Goal: Task Accomplishment & Management: Complete application form

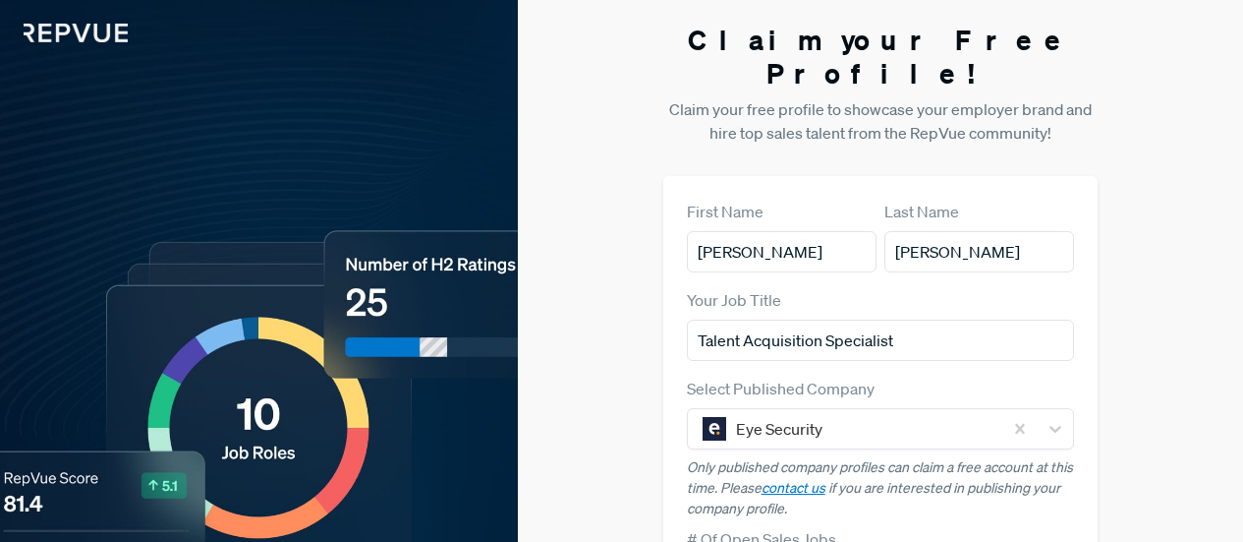
scroll to position [479, 0]
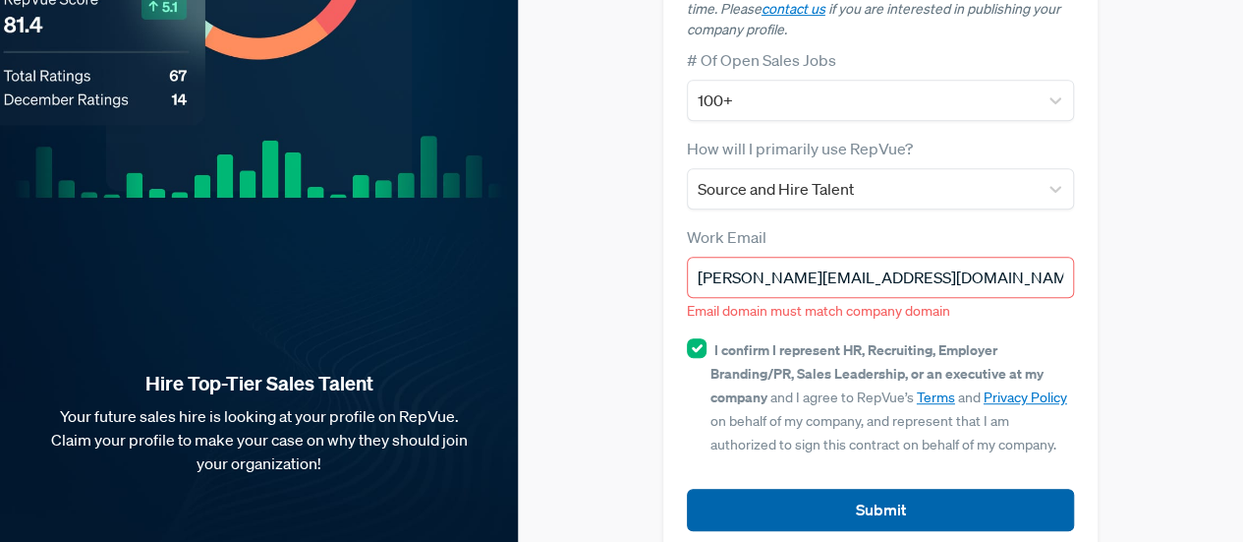
click at [851, 488] on button "Submit" at bounding box center [881, 509] width 388 height 42
click at [971, 488] on button "Submit" at bounding box center [881, 509] width 388 height 42
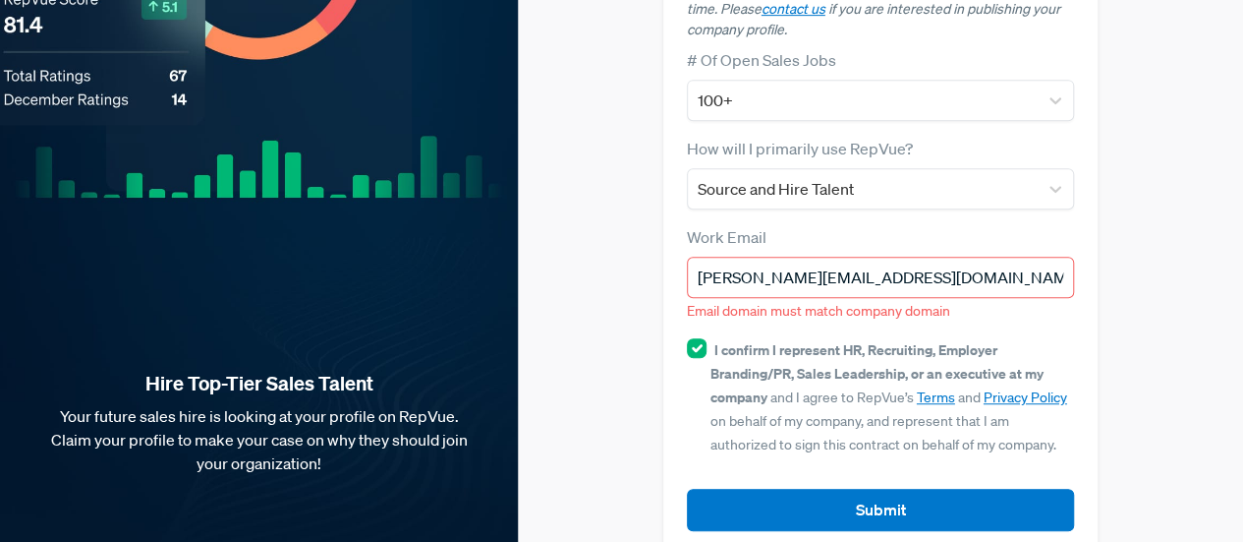
click at [928, 257] on input "[PERSON_NAME][EMAIL_ADDRESS][DOMAIN_NAME]" at bounding box center [881, 277] width 388 height 41
click at [841, 257] on input "[PERSON_NAME][EMAIL_ADDRESS][DOMAIN_NAME]" at bounding box center [881, 277] width 388 height 41
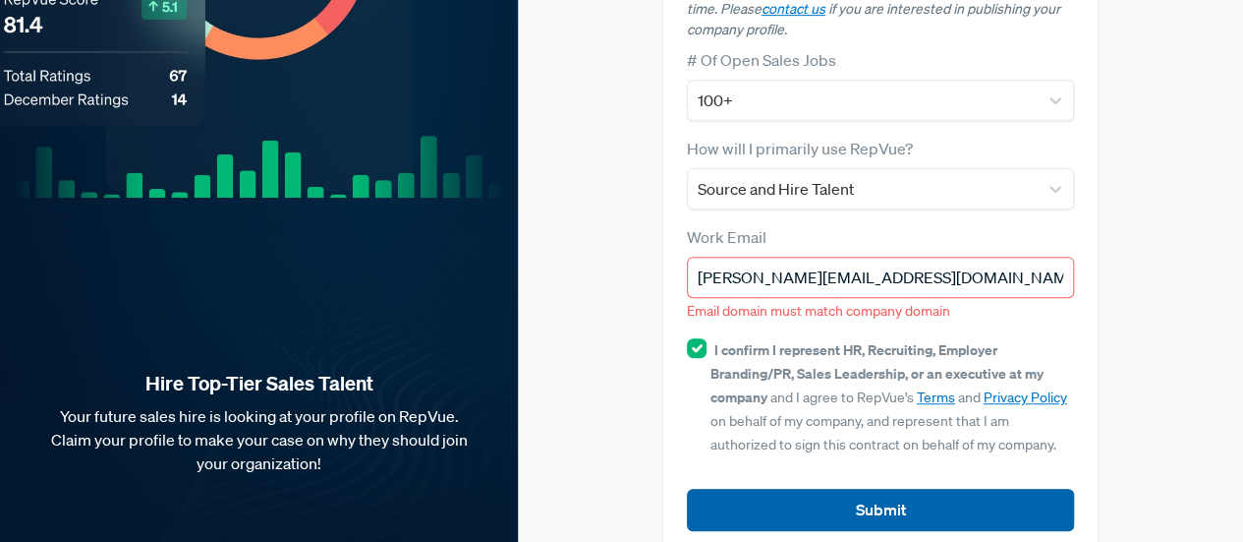
click at [884, 488] on button "Submit" at bounding box center [881, 509] width 388 height 42
click at [889, 488] on button "Submit" at bounding box center [881, 509] width 388 height 42
click at [841, 488] on button "Submit" at bounding box center [881, 509] width 388 height 42
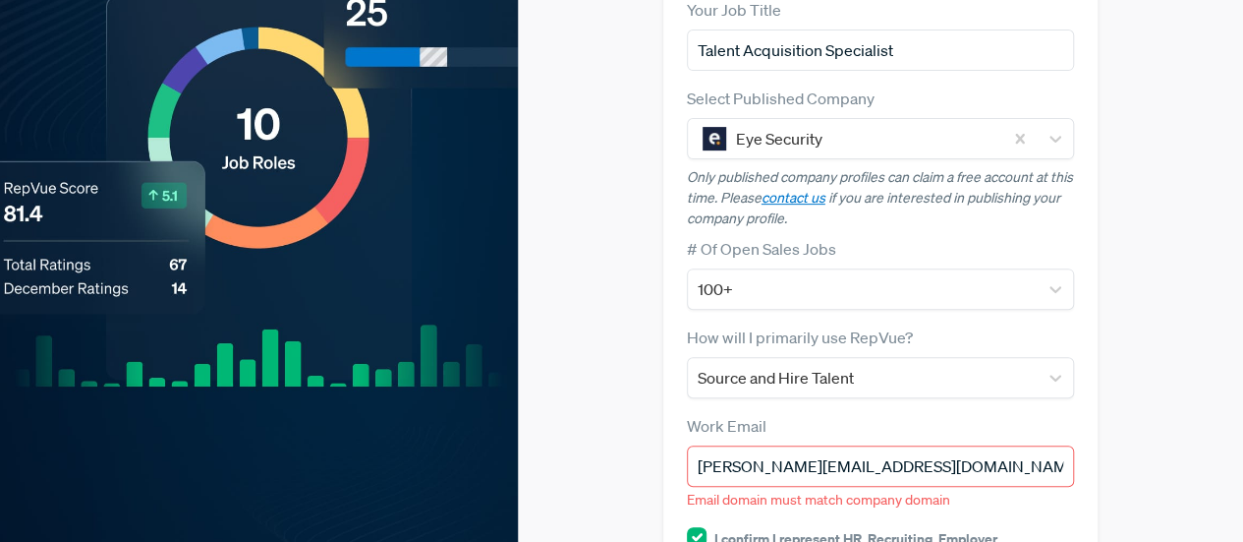
scroll to position [420, 0]
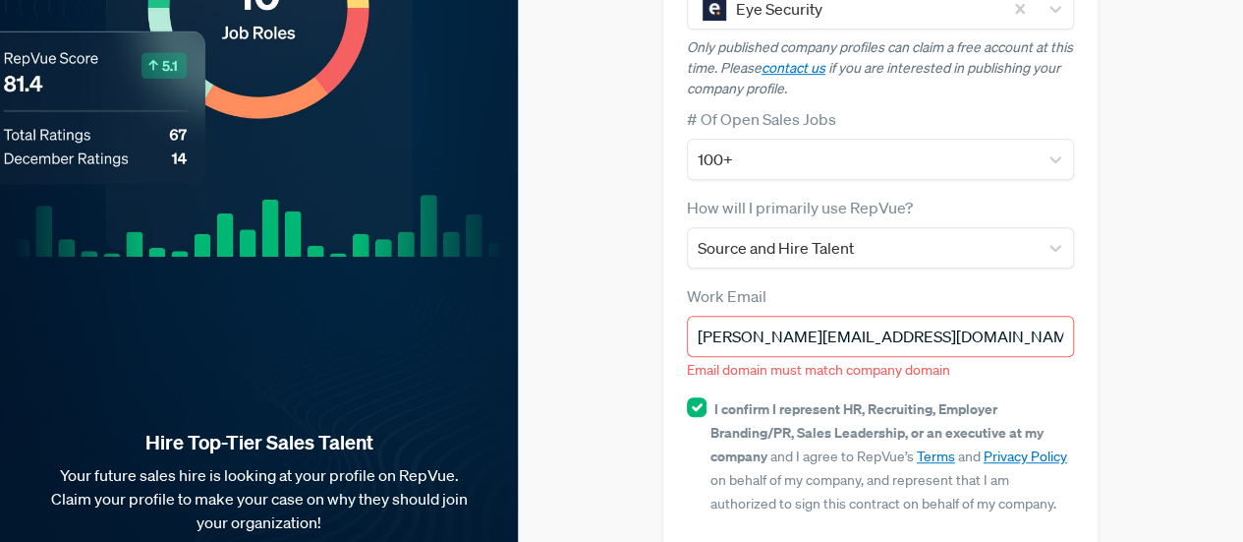
click at [846, 316] on input "[PERSON_NAME][EMAIL_ADDRESS][DOMAIN_NAME]" at bounding box center [881, 336] width 388 height 41
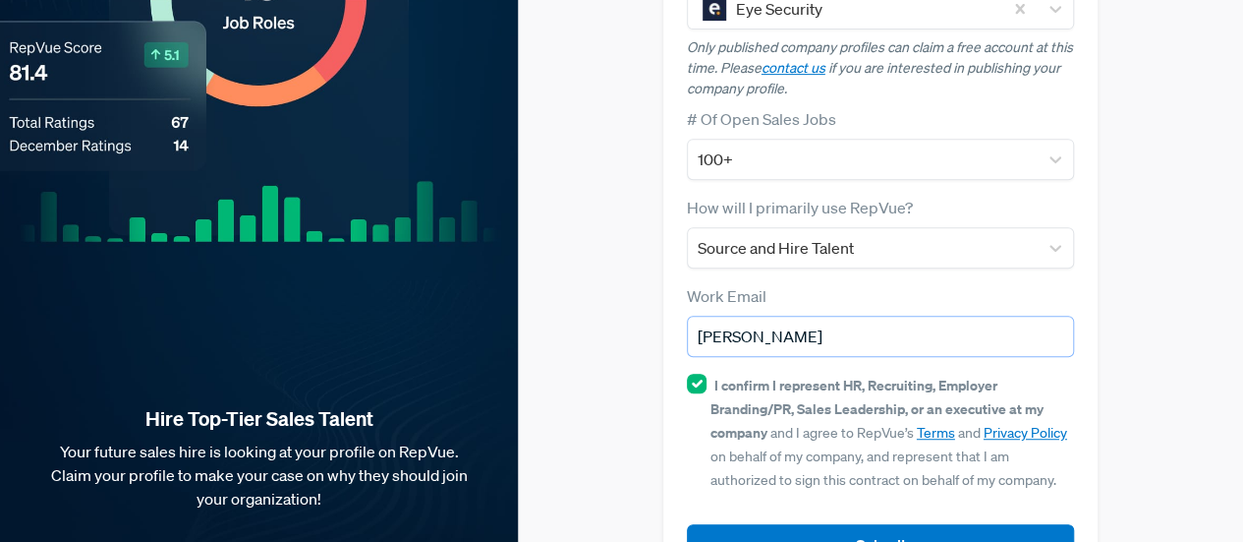
scroll to position [396, 0]
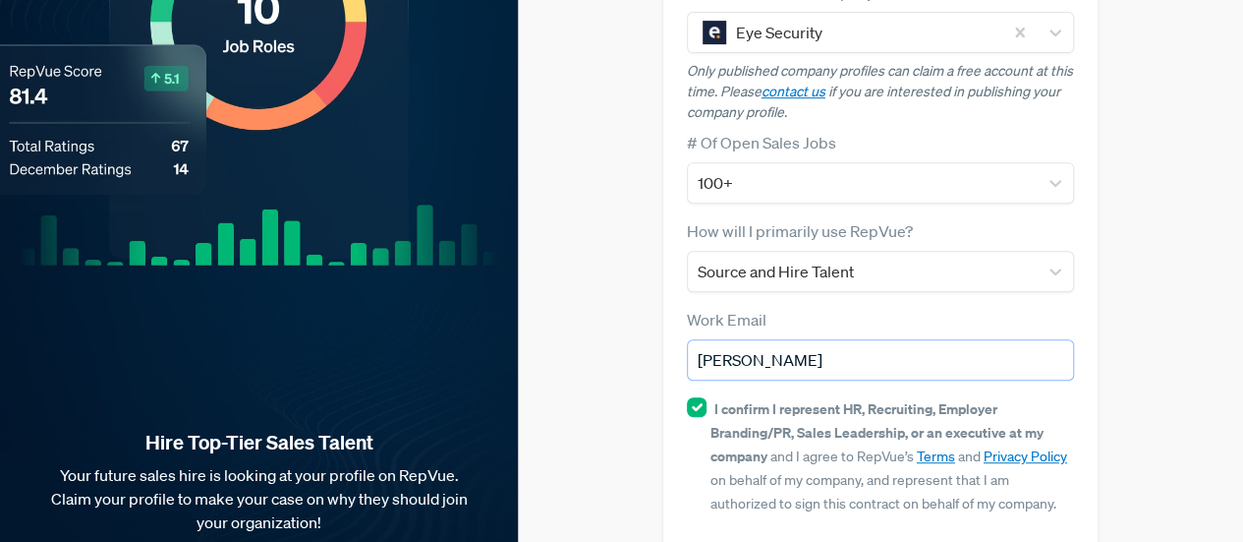
click at [920, 344] on input "[PERSON_NAME]" at bounding box center [881, 359] width 388 height 41
click at [1140, 374] on div "Claim your Free Profile! Claim your free profile to showcase your employer bran…" at bounding box center [880, 120] width 725 height 1033
click at [849, 339] on input "[PERSON_NAME][EMAIL_ADDRESS][DOMAIN_NAME]" at bounding box center [881, 359] width 388 height 41
click at [957, 339] on input "[PERSON_NAME][EMAIL_ADDRESS][DOMAIN_NAME]" at bounding box center [881, 359] width 388 height 41
type input "[PERSON_NAME][EMAIL_ADDRESS][DOMAIN_NAME]"
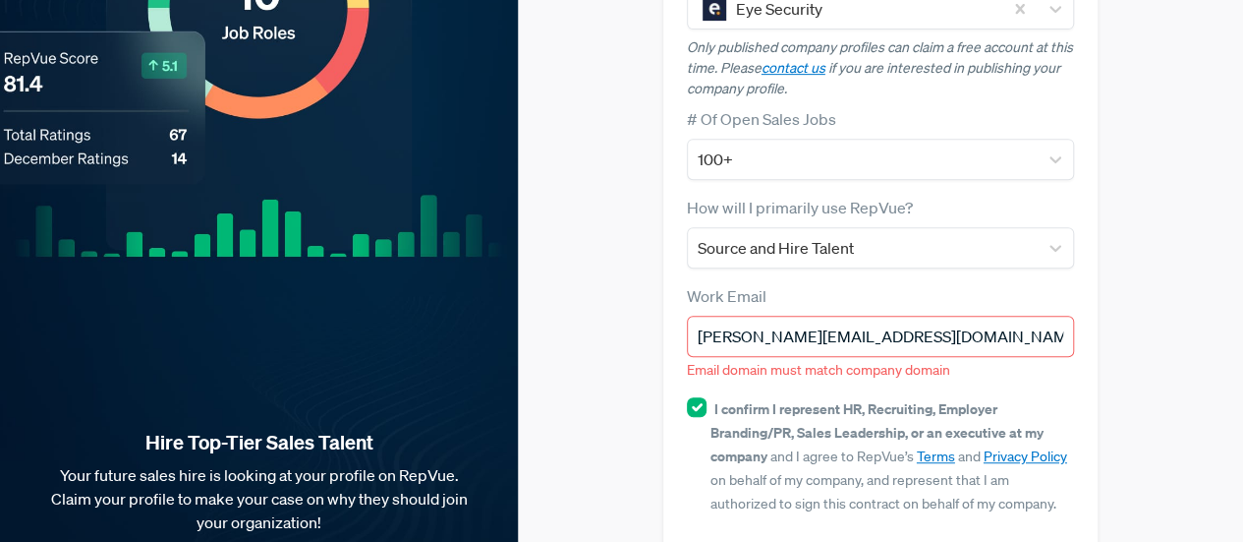
click at [927, 284] on div "Work Email [PERSON_NAME][EMAIL_ADDRESS][DOMAIN_NAME] Email domain must match co…" at bounding box center [881, 332] width 388 height 96
click at [923, 316] on input "[PERSON_NAME][EMAIL_ADDRESS][DOMAIN_NAME]" at bounding box center [881, 336] width 388 height 41
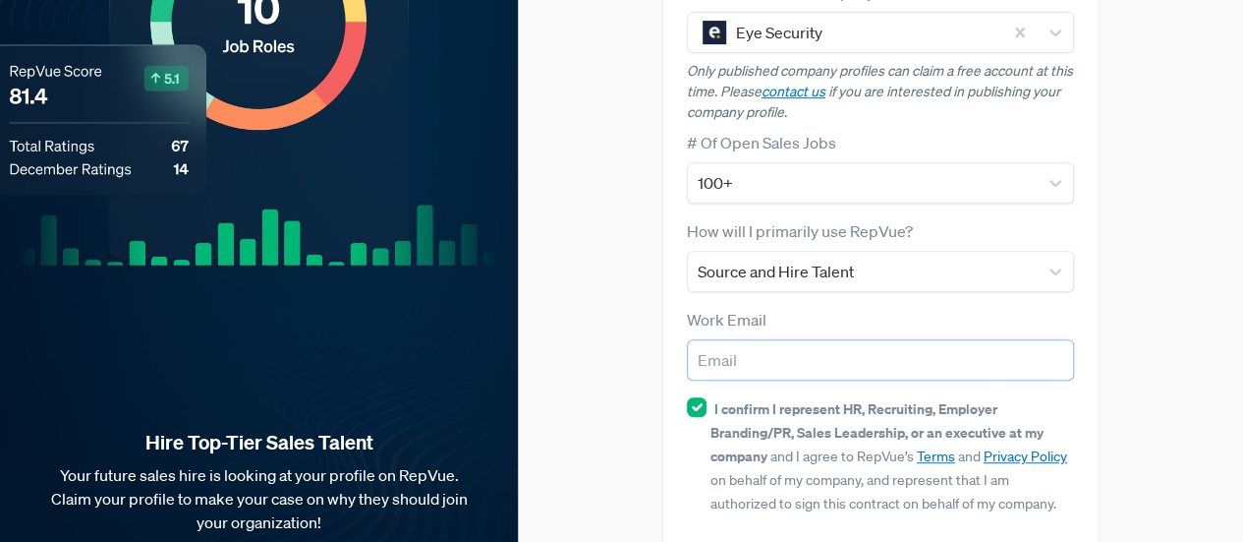
paste input "[PERSON_NAME][EMAIL_ADDRESS][DOMAIN_NAME]"
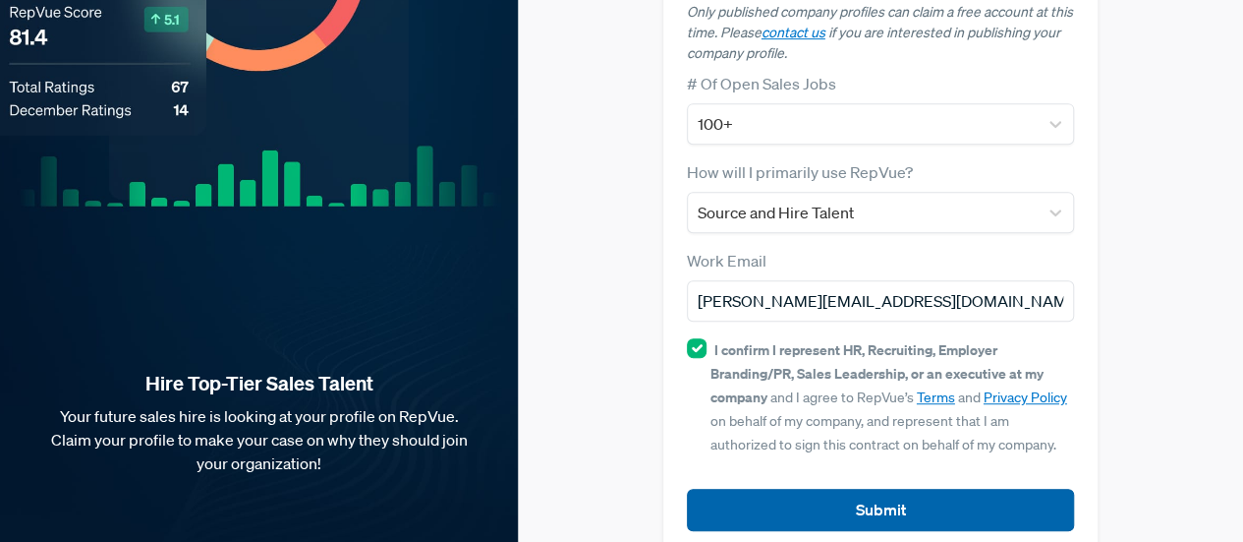
click at [945, 488] on button "Submit" at bounding box center [881, 509] width 388 height 42
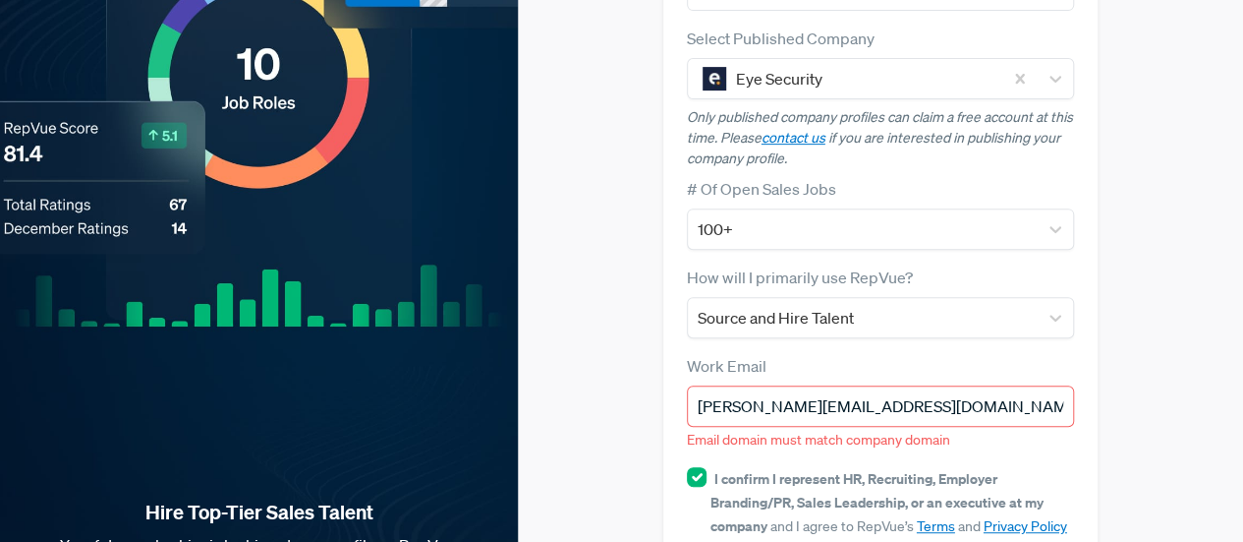
scroll to position [344, 0]
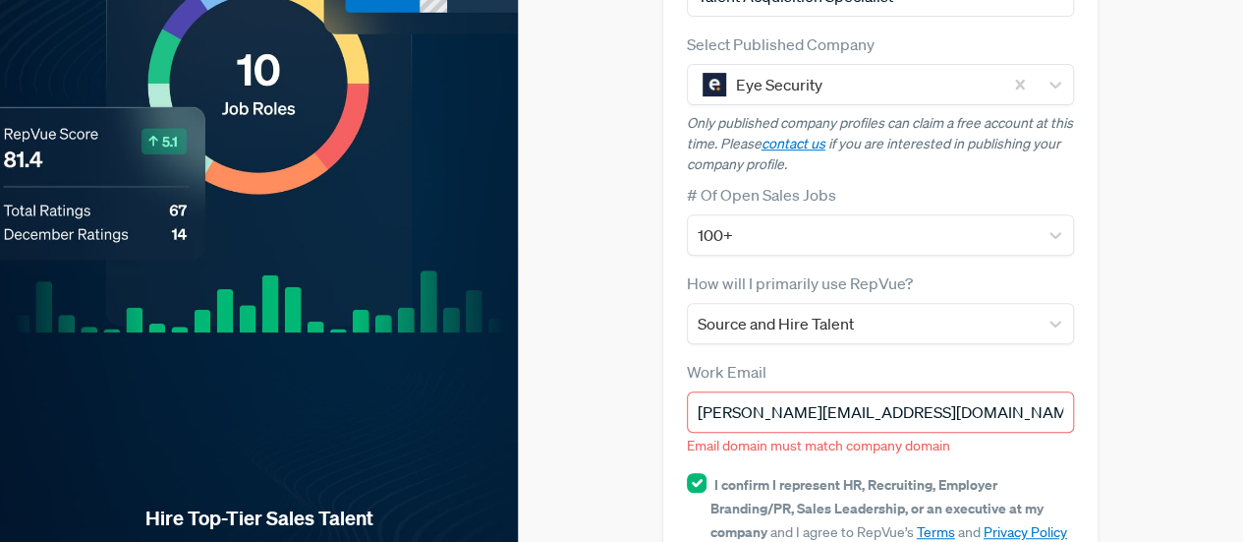
click at [843, 391] on input "[PERSON_NAME][EMAIL_ADDRESS][DOMAIN_NAME]" at bounding box center [881, 411] width 388 height 41
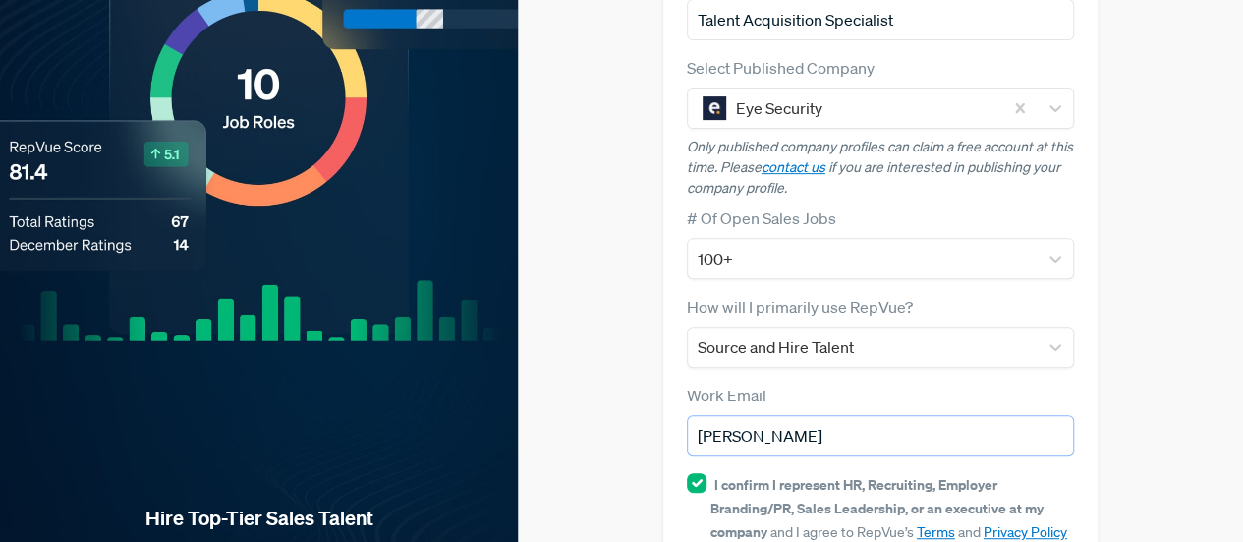
click at [958, 416] on input "[PERSON_NAME]" at bounding box center [881, 435] width 388 height 41
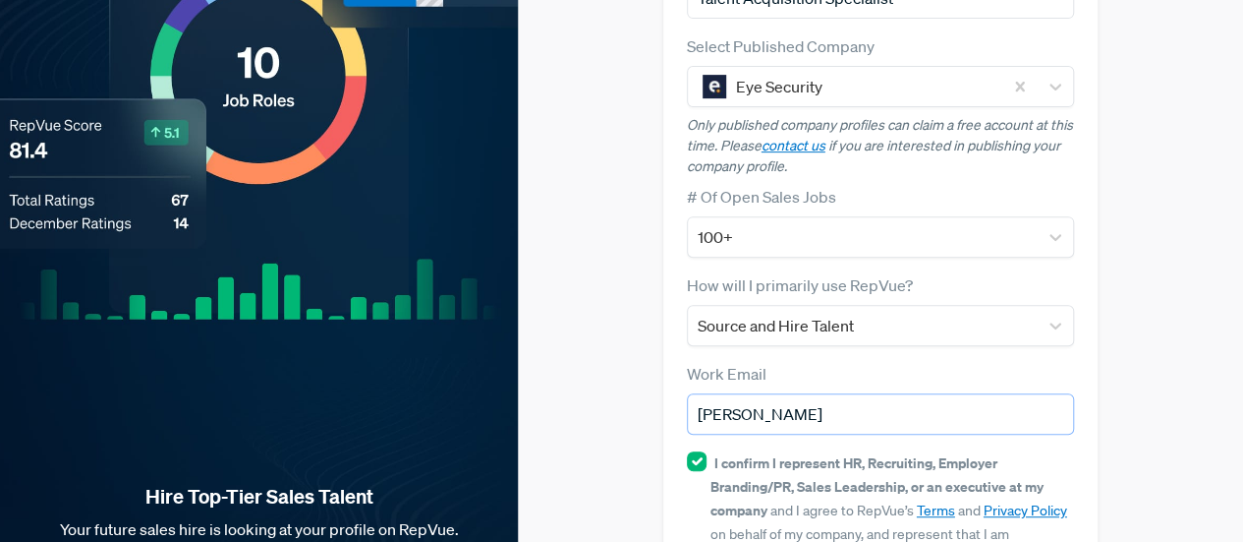
scroll to position [374, 0]
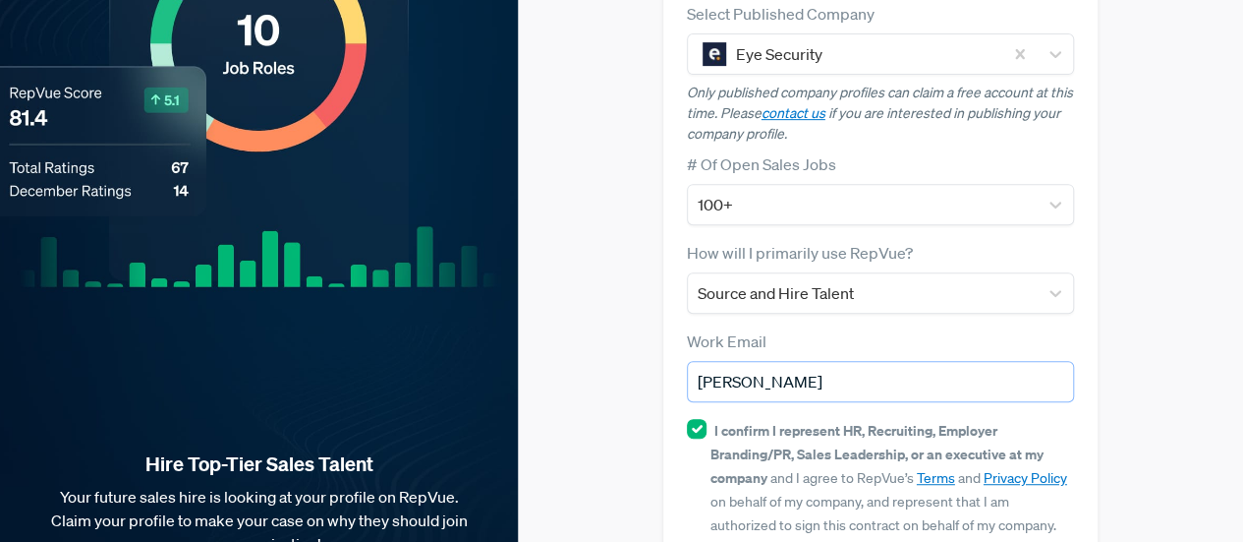
click at [845, 361] on input "[PERSON_NAME]" at bounding box center [881, 381] width 388 height 41
type input "[PERSON_NAME][EMAIL_ADDRESS][DOMAIN_NAME]"
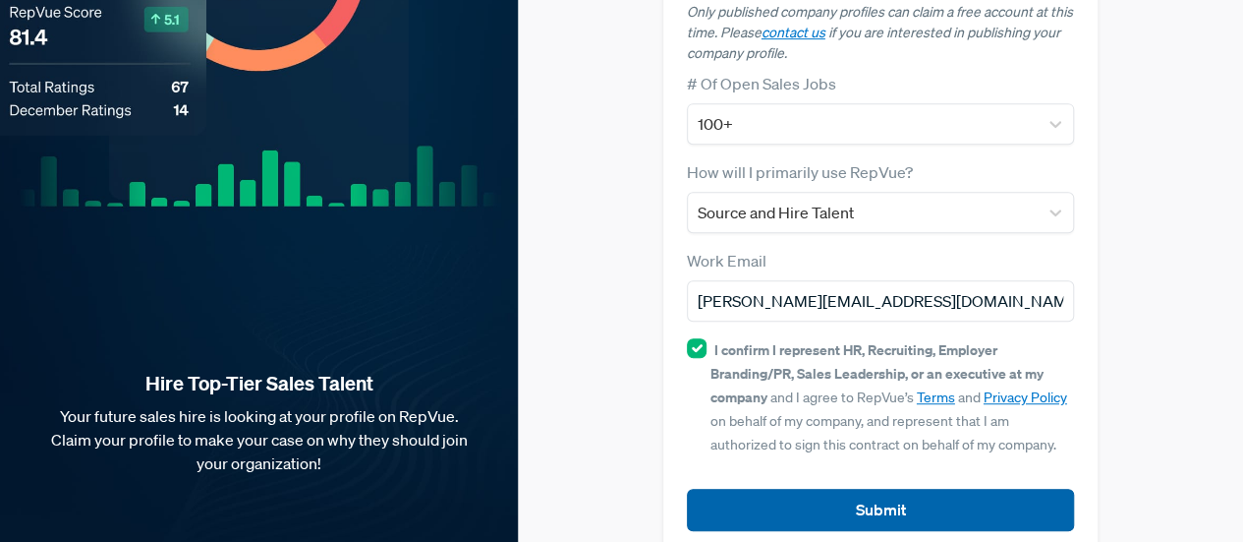
click at [919, 488] on button "Submit" at bounding box center [881, 509] width 388 height 42
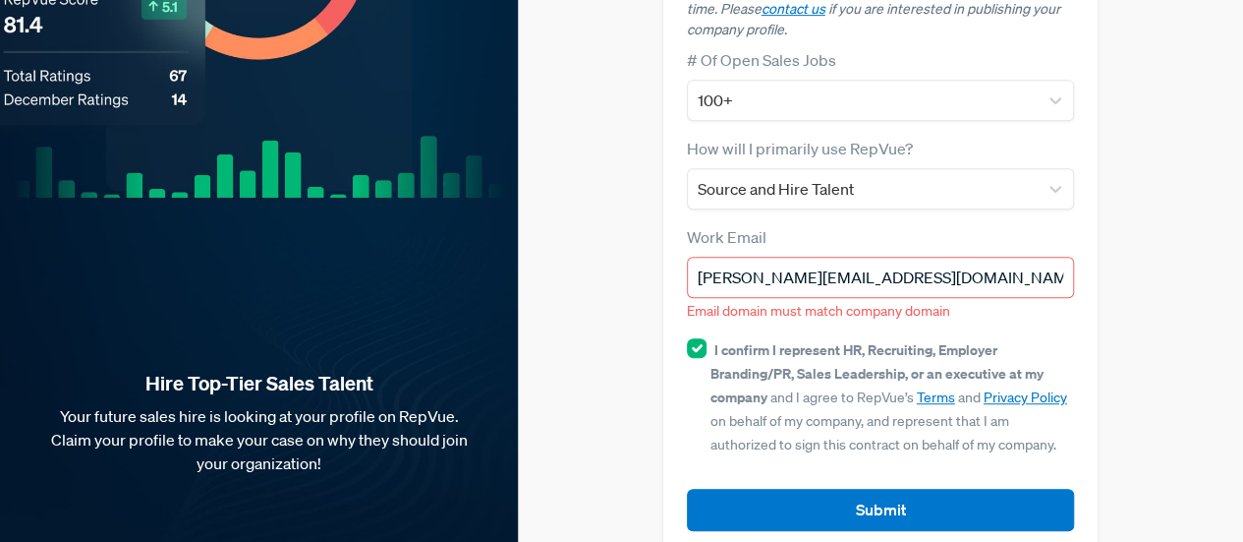
click at [1178, 319] on div "Claim your Free Profile! Claim your free profile to showcase your employer bran…" at bounding box center [880, 49] width 725 height 1057
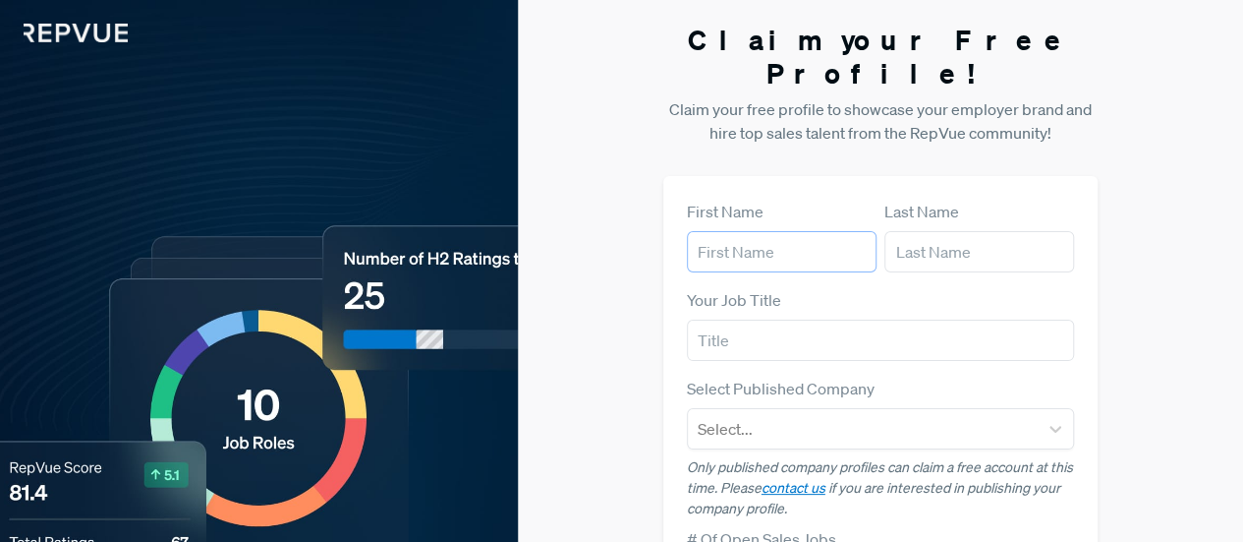
click at [784, 232] on input "text" at bounding box center [782, 251] width 190 height 41
type input "[PERSON_NAME]"
click at [922, 231] on input "text" at bounding box center [980, 251] width 190 height 41
type input "[PERSON_NAME]"
click at [842, 319] on input "text" at bounding box center [881, 339] width 388 height 41
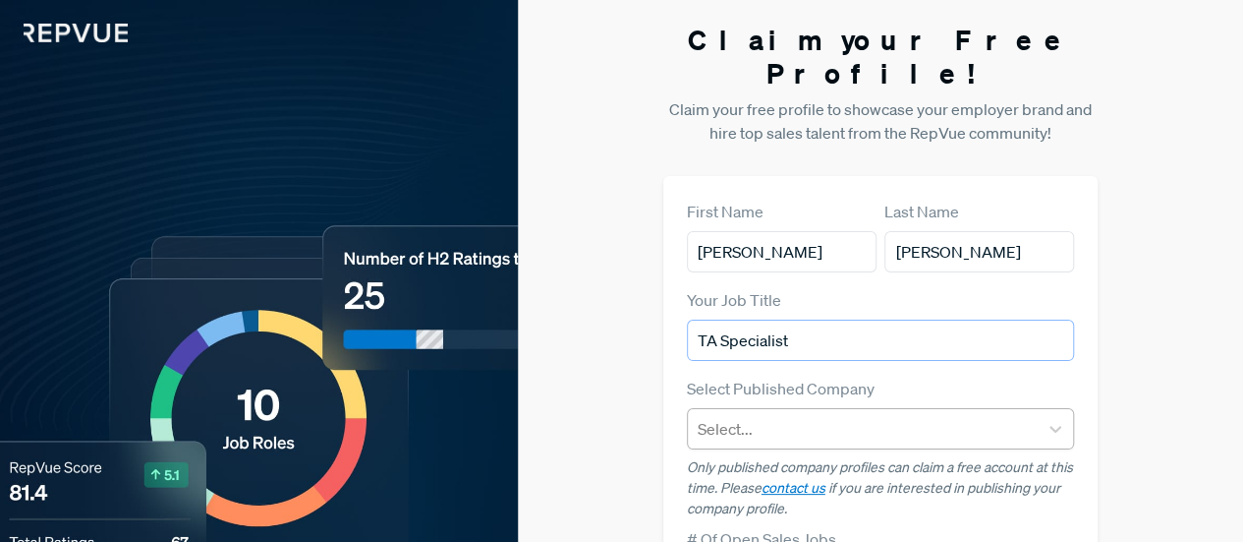
type input "TA Specialist"
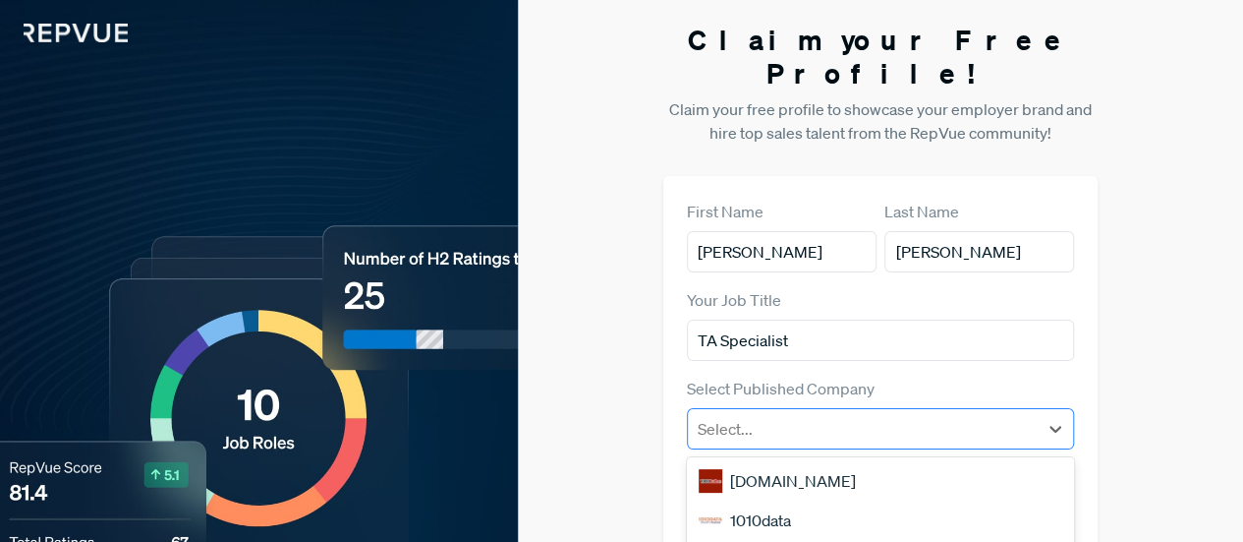
click at [806, 415] on div at bounding box center [863, 429] width 331 height 28
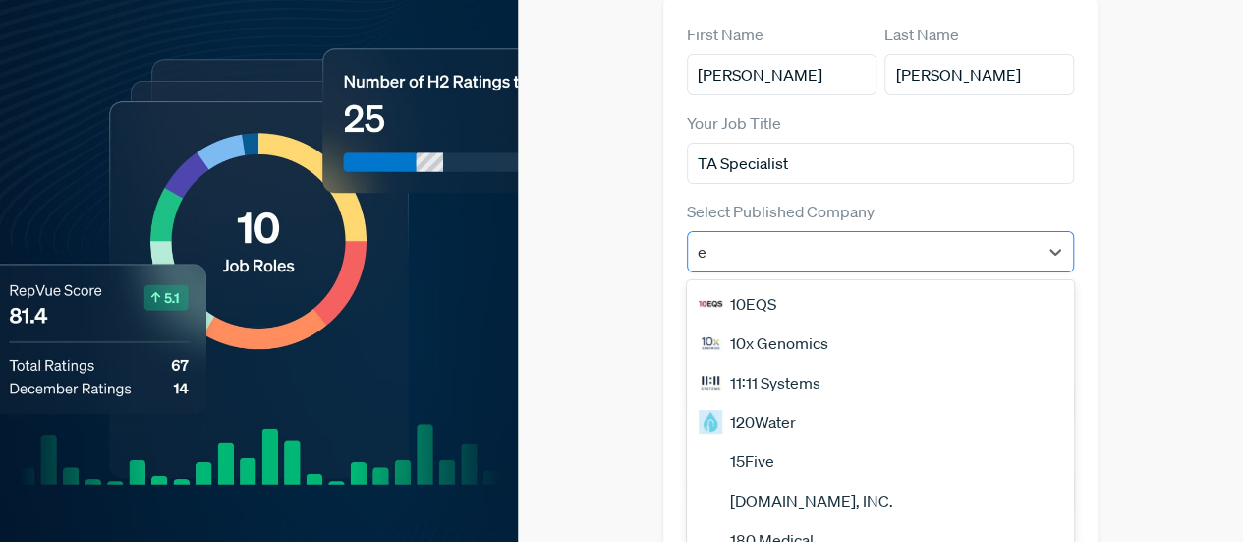
scroll to position [184, 0]
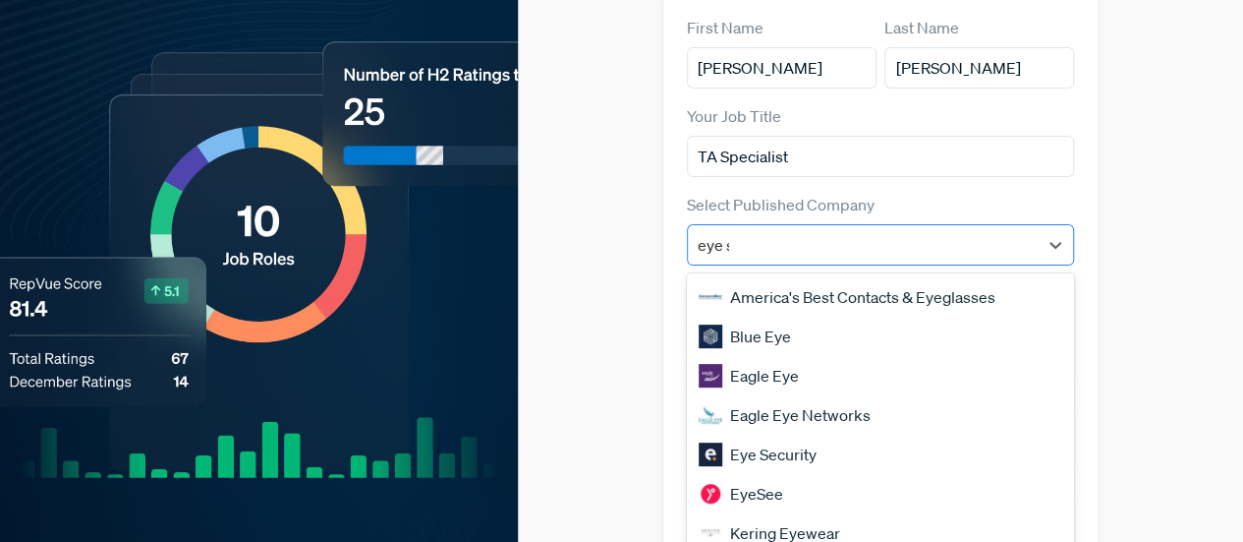
type input "eye se"
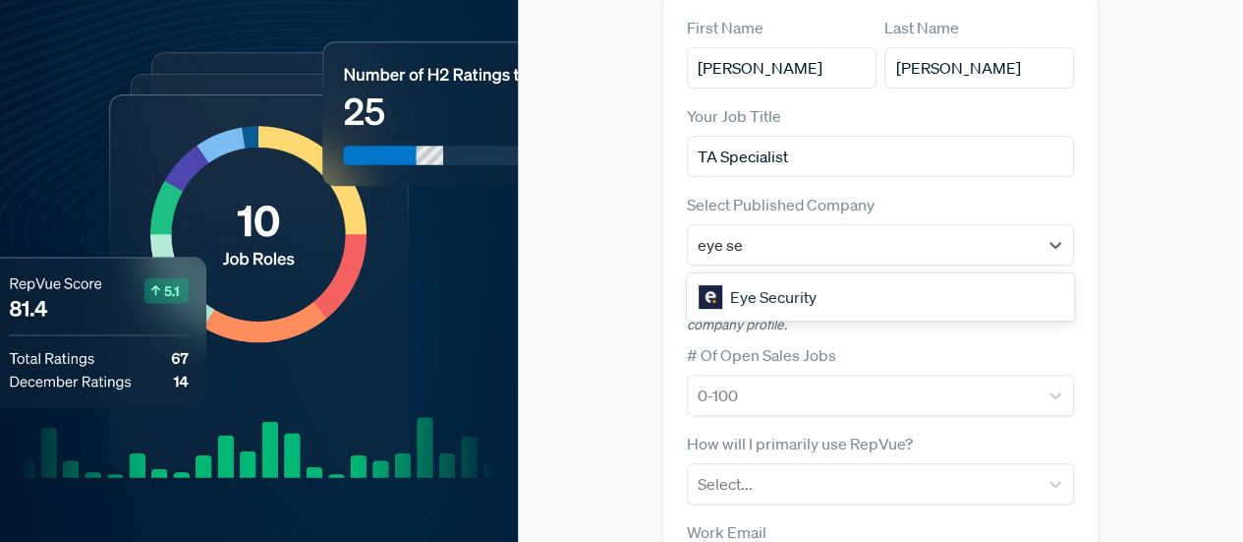
click at [832, 277] on div "Eye Security" at bounding box center [881, 296] width 388 height 39
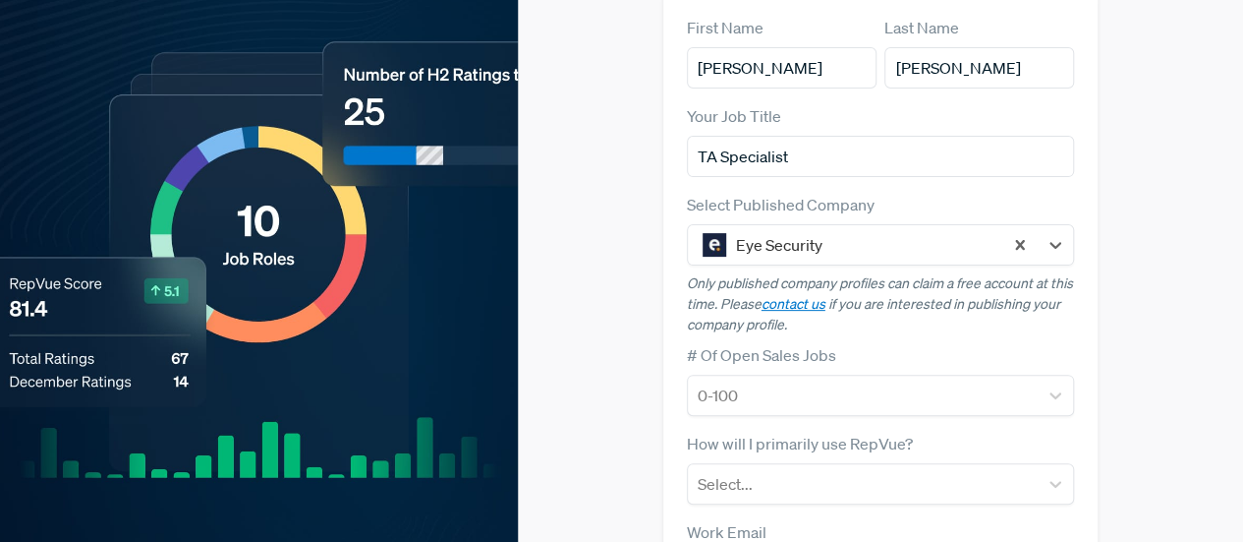
scroll to position [412, 0]
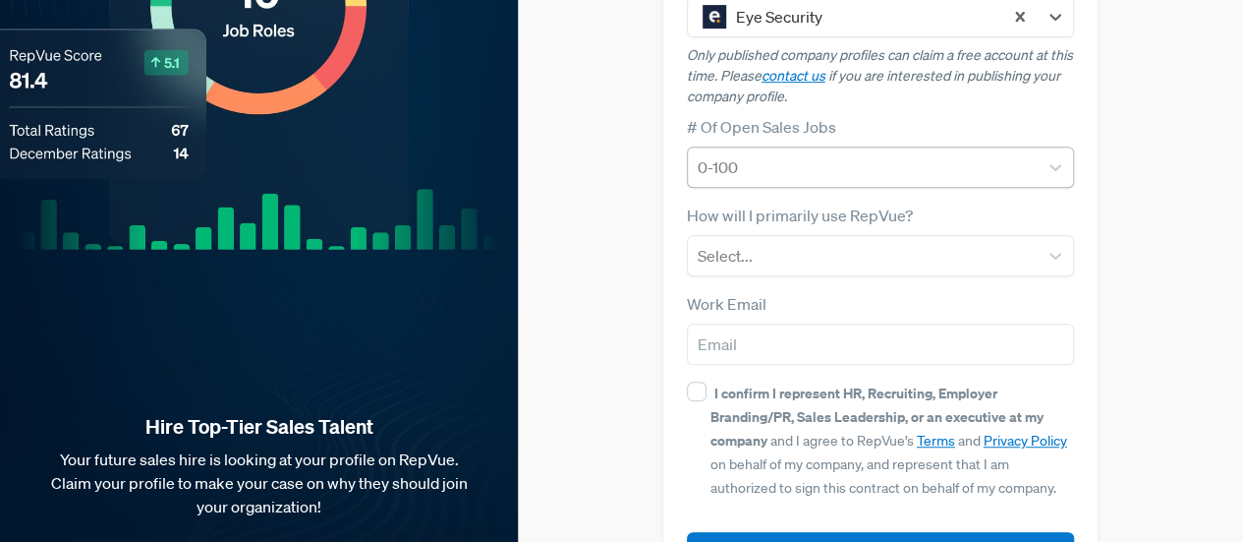
click at [754, 146] on div "0-100" at bounding box center [881, 166] width 388 height 41
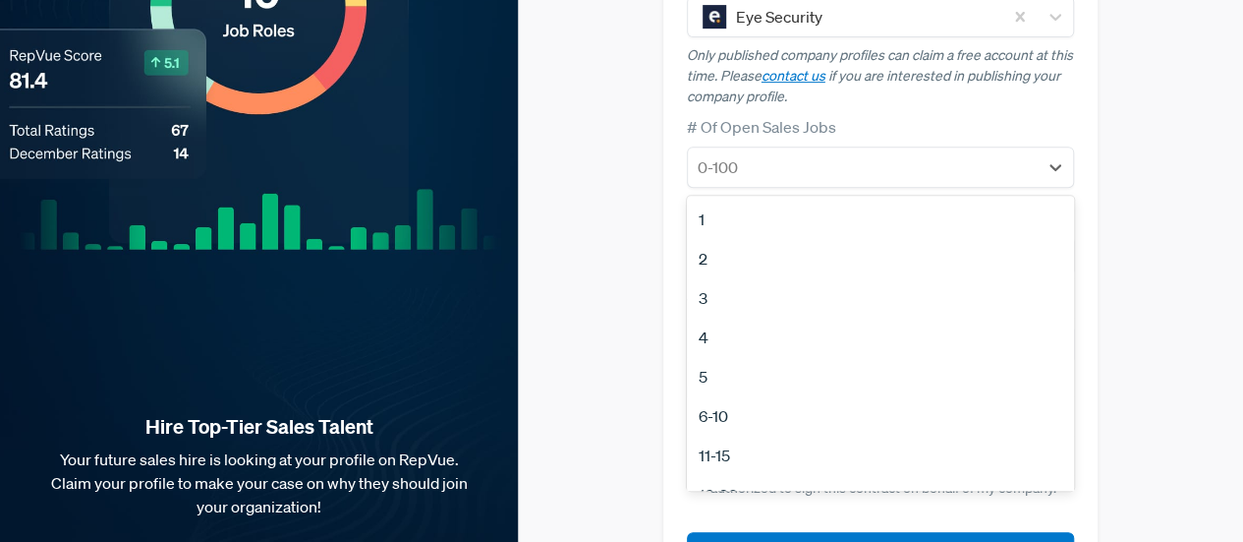
scroll to position [185, 0]
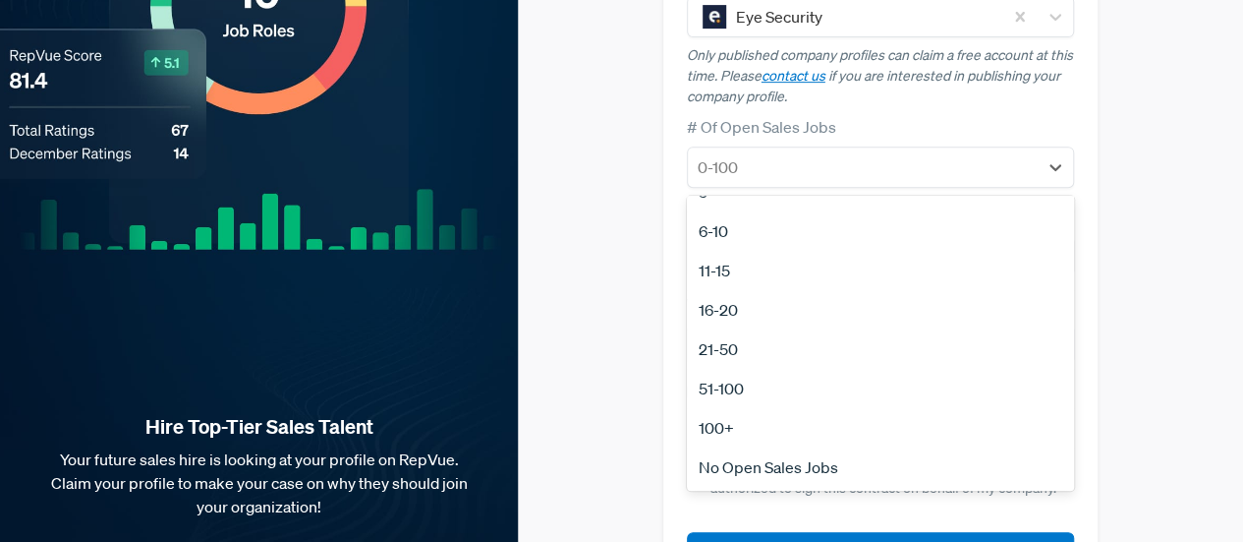
click at [716, 408] on div "100+" at bounding box center [881, 427] width 388 height 39
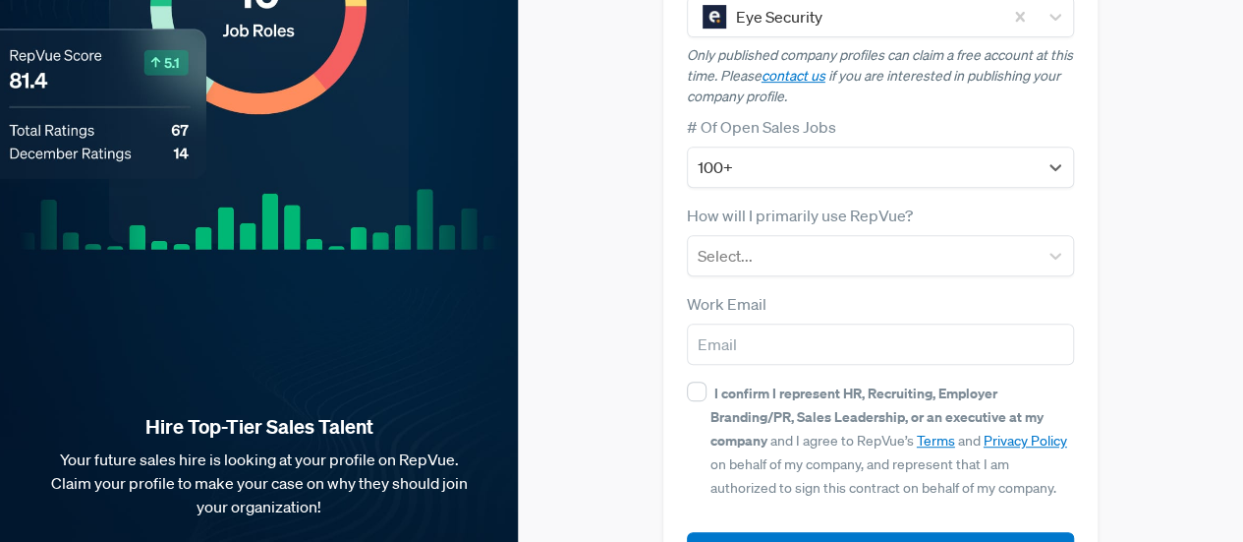
click at [829, 245] on form "First Name Elena Last Name Rajczyova Your Job Title TA Specialist Select Publis…" at bounding box center [881, 181] width 388 height 786
click at [833, 238] on div "Select..." at bounding box center [863, 255] width 351 height 35
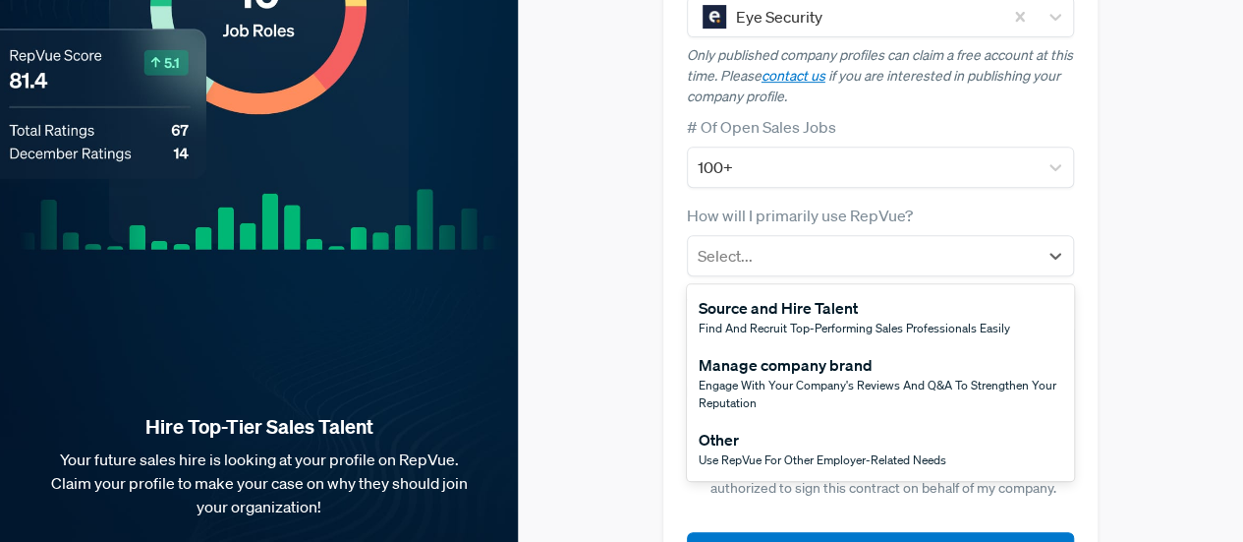
click at [832, 319] on span "Find and recruit top-performing sales professionals easily" at bounding box center [855, 327] width 312 height 17
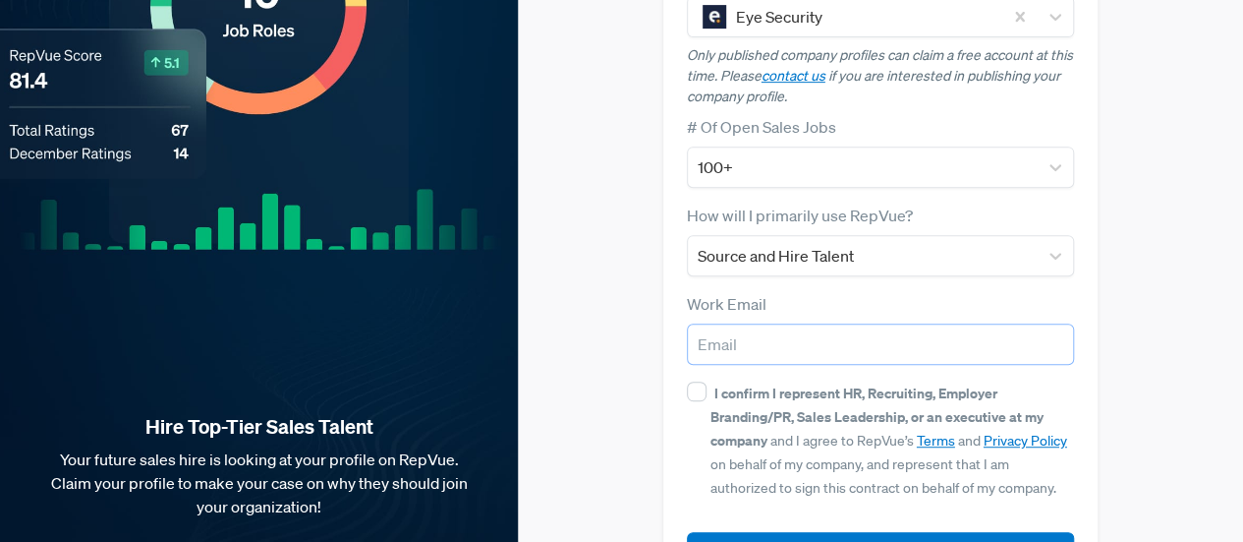
click at [773, 323] on input "email" at bounding box center [881, 343] width 388 height 41
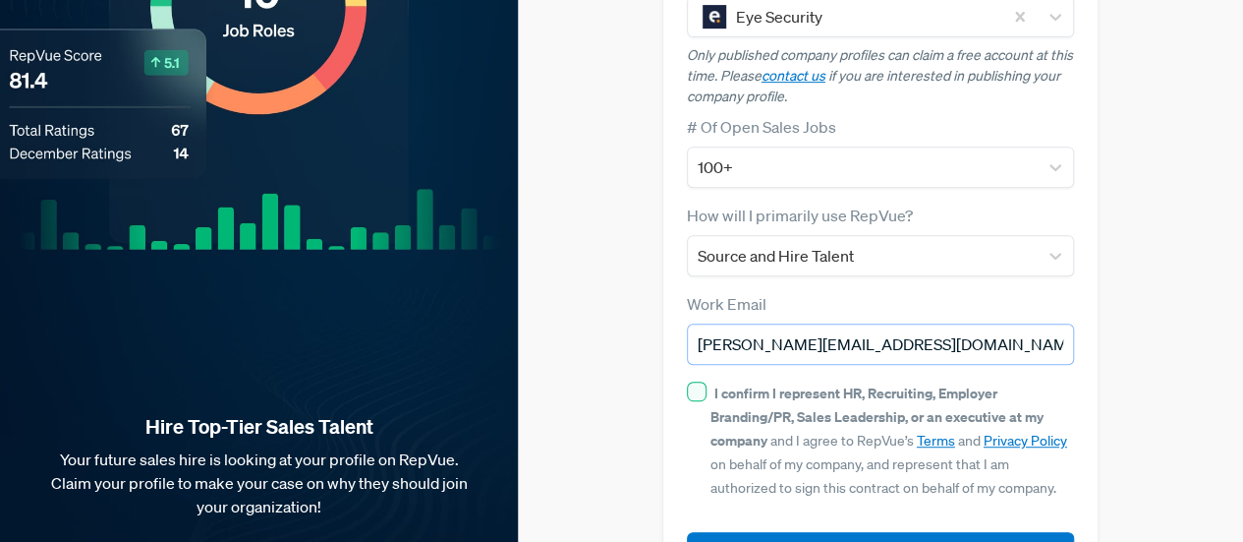
type input "[PERSON_NAME][EMAIL_ADDRESS][DOMAIN_NAME]"
click at [688, 381] on input "I confirm I represent HR, Recruiting, Employer Branding/PR, Sales Leadership, o…" at bounding box center [697, 391] width 20 height 20
checkbox input "true"
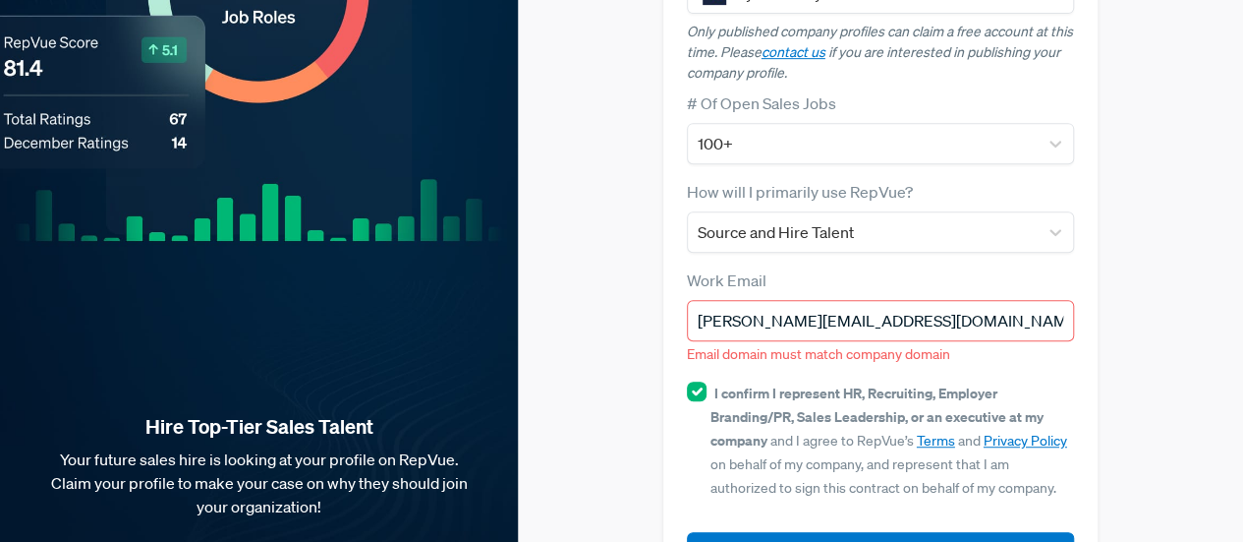
click at [846, 300] on input "[PERSON_NAME][EMAIL_ADDRESS][DOMAIN_NAME]" at bounding box center [881, 320] width 388 height 41
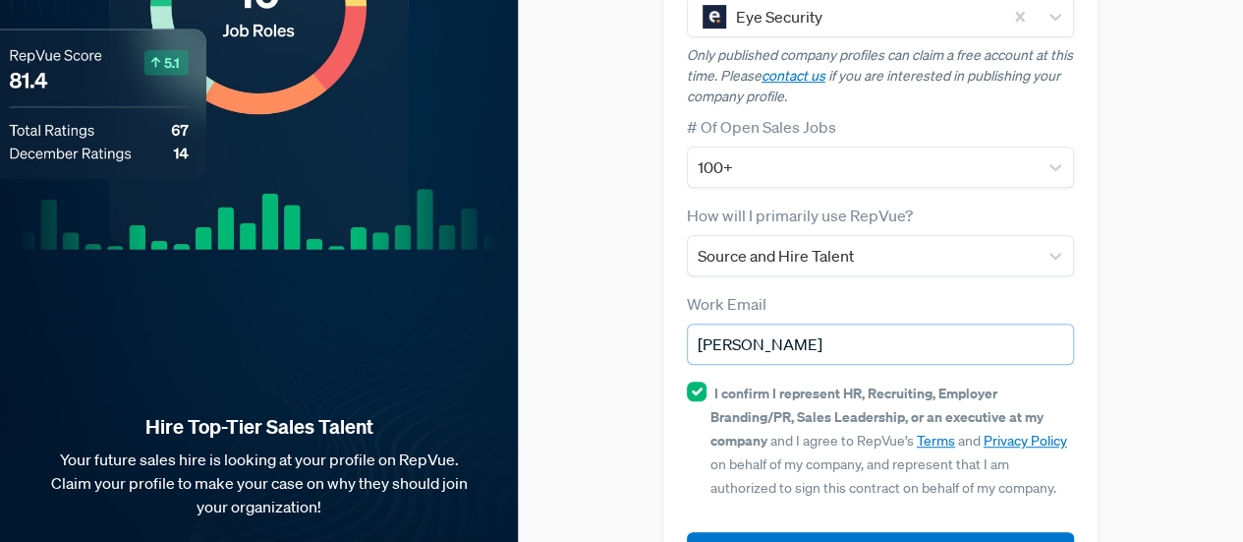
click at [940, 323] on input "[PERSON_NAME]" at bounding box center [881, 343] width 388 height 41
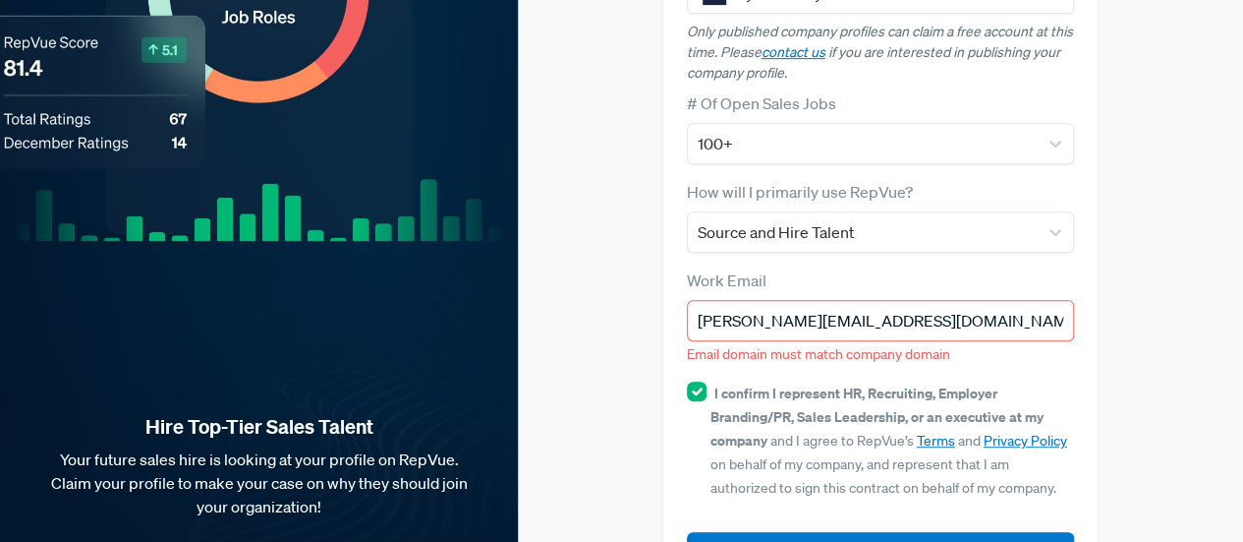
click at [967, 300] on input "[PERSON_NAME][EMAIL_ADDRESS][DOMAIN_NAME]" at bounding box center [881, 320] width 388 height 41
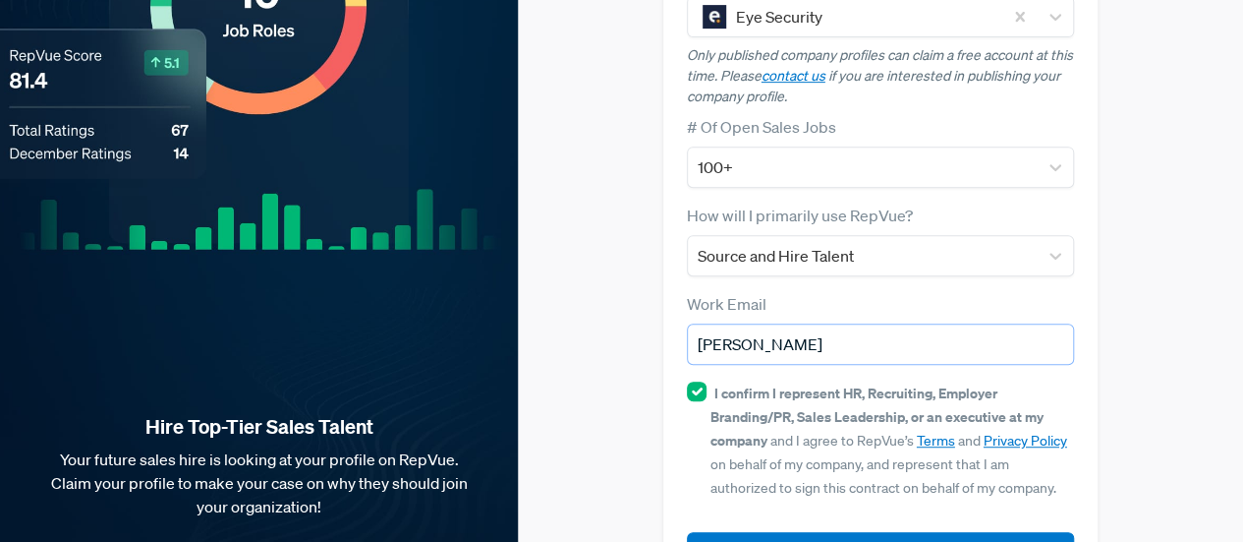
click at [841, 323] on input "[PERSON_NAME]" at bounding box center [881, 343] width 388 height 41
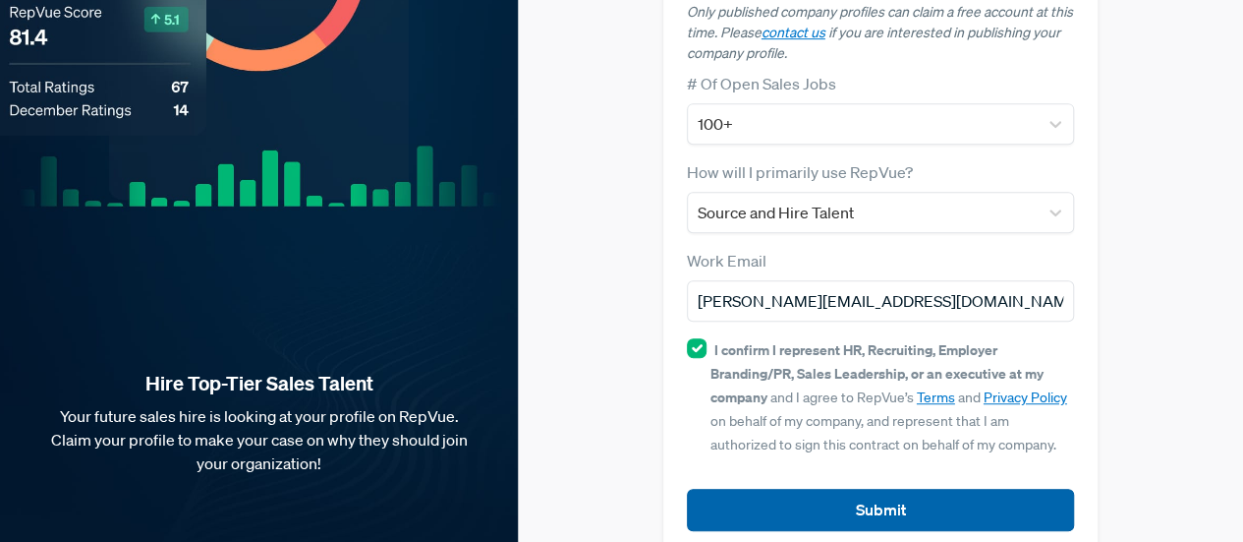
click at [798, 489] on button "Submit" at bounding box center [881, 509] width 388 height 42
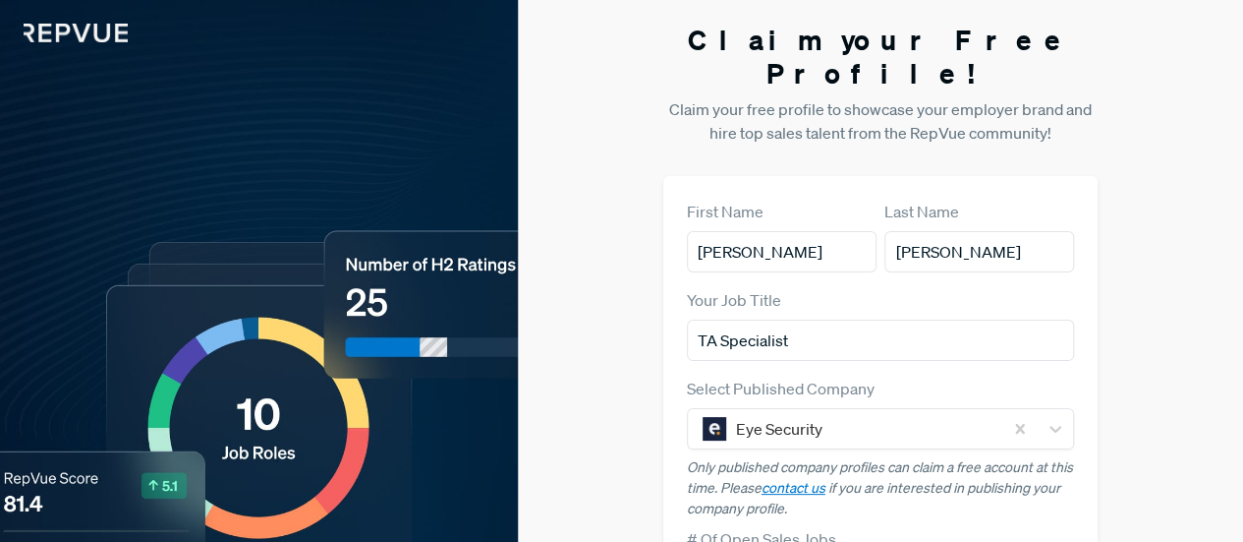
scroll to position [479, 0]
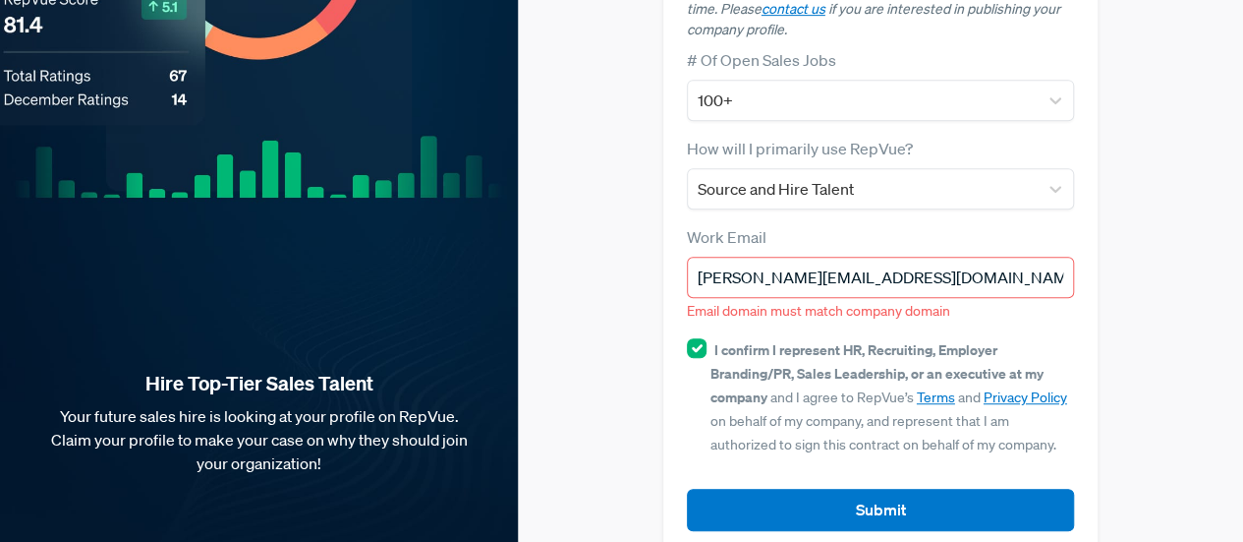
click at [1160, 386] on div "Claim your Free Profile! Claim your free profile to showcase your employer bran…" at bounding box center [880, 49] width 725 height 1057
click at [841, 257] on input "[PERSON_NAME][EMAIL_ADDRESS][DOMAIN_NAME]" at bounding box center [881, 277] width 388 height 41
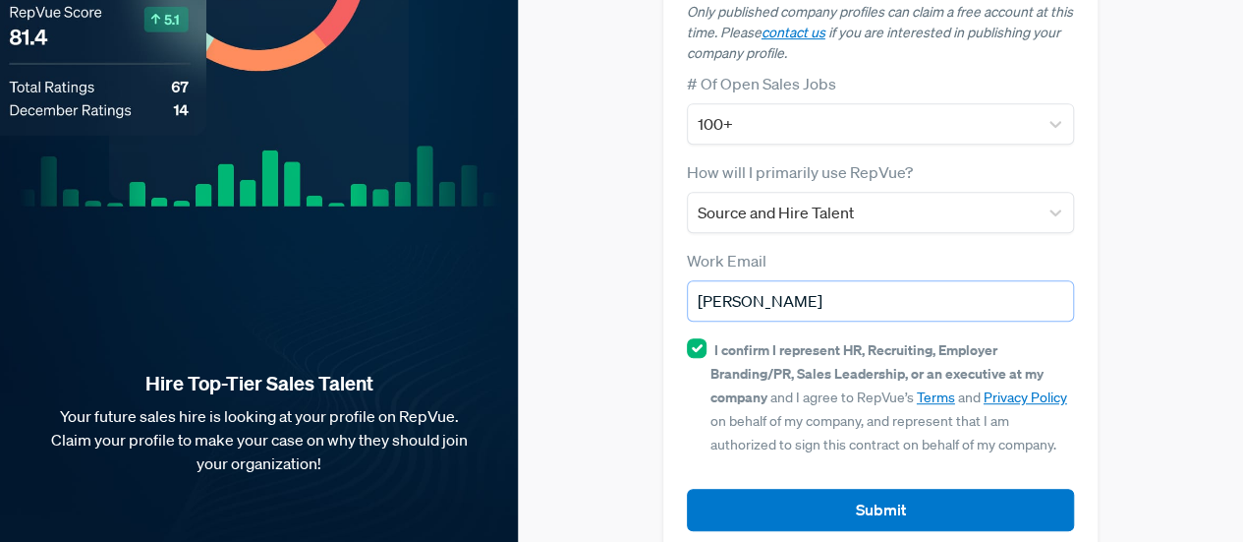
click at [959, 280] on input "[PERSON_NAME]" at bounding box center [881, 300] width 388 height 41
type input "elena.rajczyova@eyesecurity.de"
click at [687, 488] on button "Submit" at bounding box center [881, 509] width 388 height 42
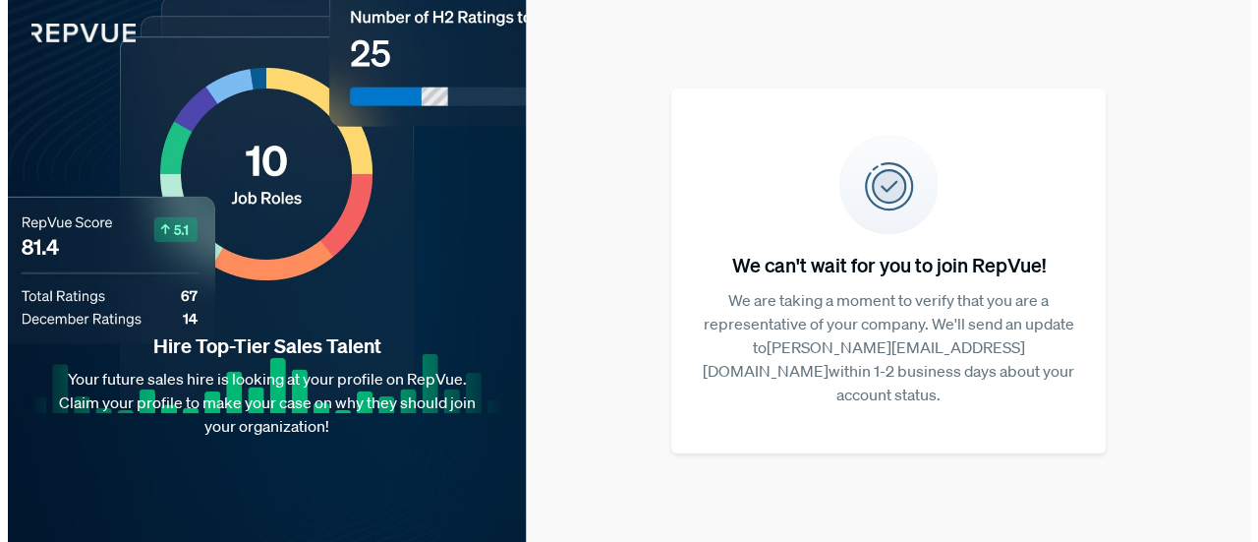
scroll to position [0, 0]
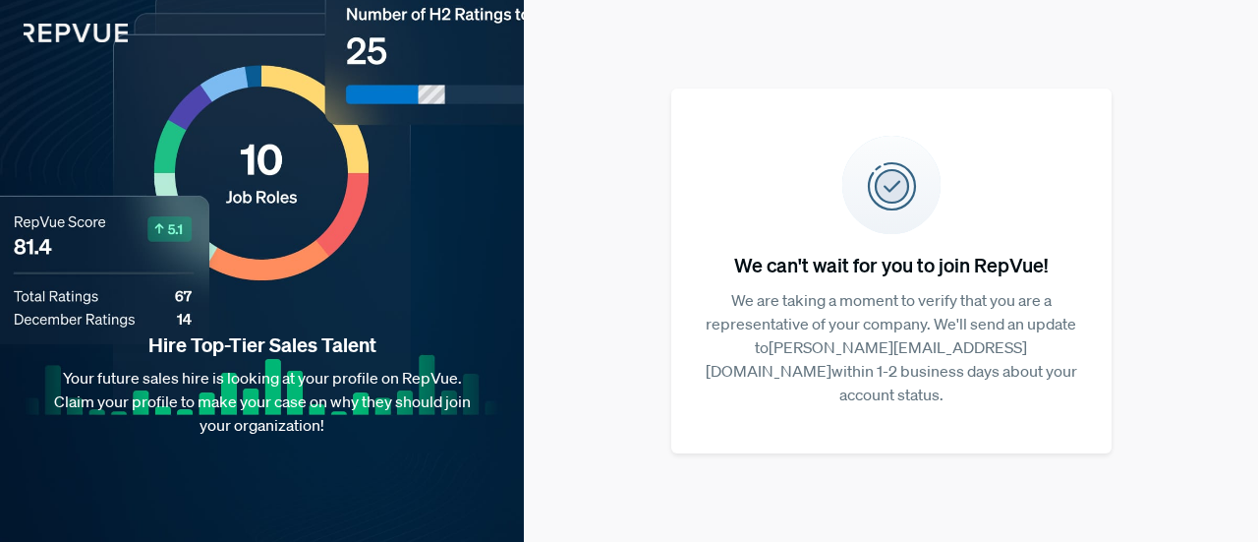
click at [882, 271] on h5 "We can't wait for you to join RepVue!" at bounding box center [891, 265] width 377 height 24
click at [921, 349] on p "We are taking a moment to verify that you are a representative of your company.…" at bounding box center [891, 347] width 377 height 118
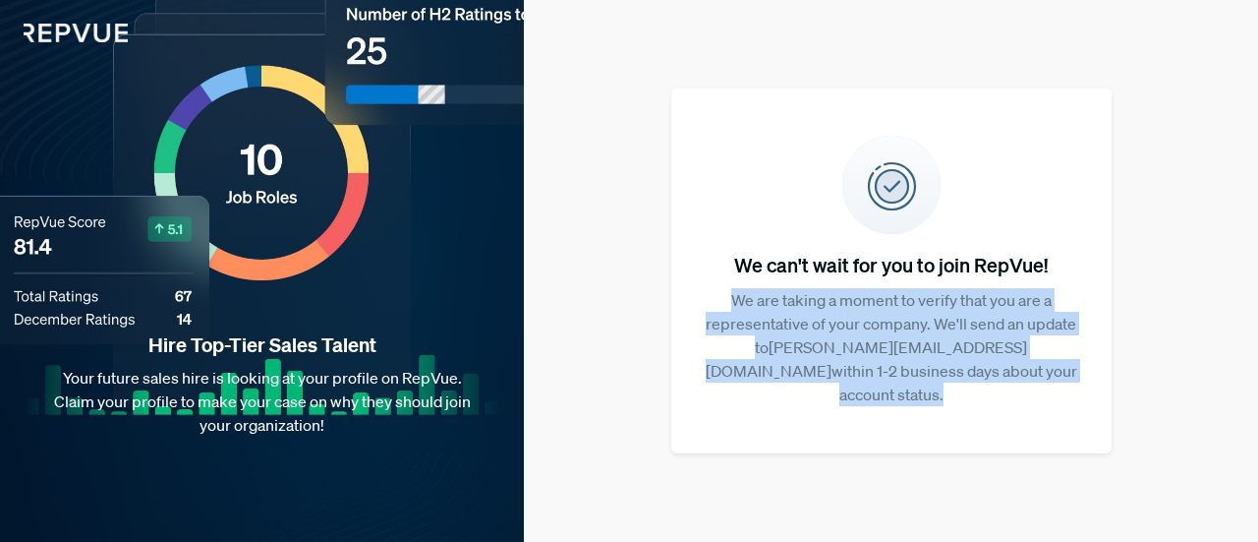
click at [921, 349] on p "We are taking a moment to verify that you are a representative of your company.…" at bounding box center [891, 347] width 377 height 118
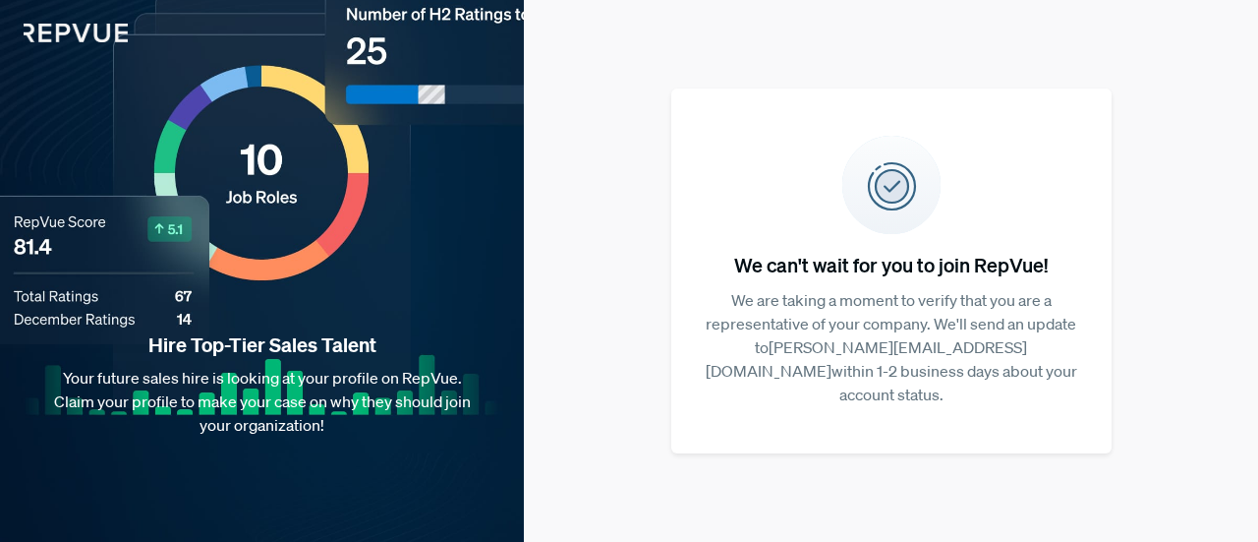
click at [921, 349] on p "We are taking a moment to verify that you are a representative of your company.…" at bounding box center [891, 347] width 377 height 118
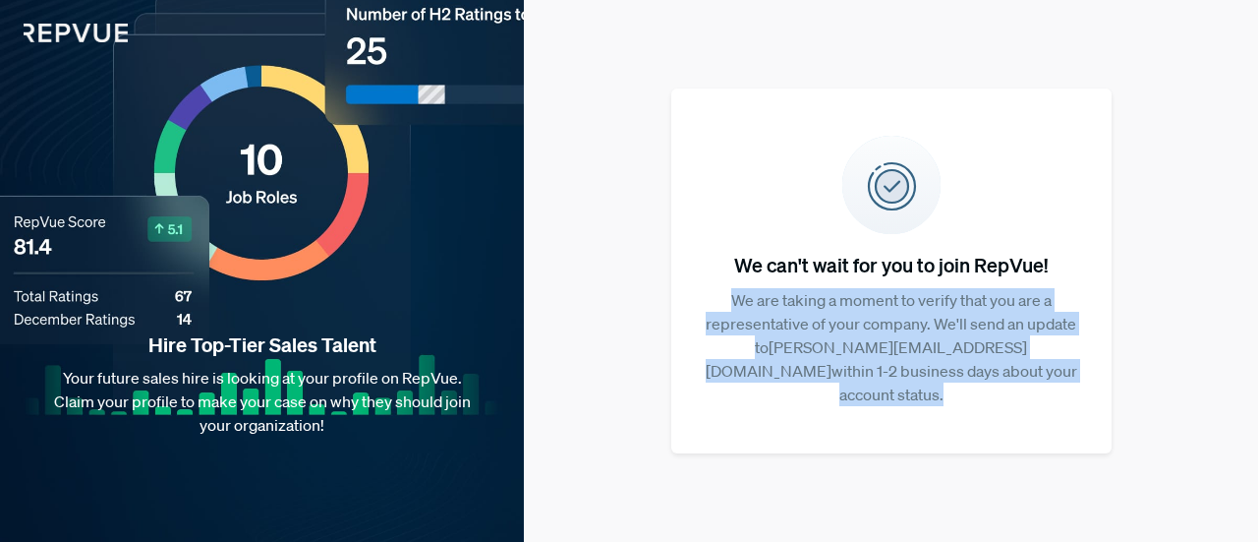
click at [921, 349] on p "We are taking a moment to verify that you are a representative of your company.…" at bounding box center [891, 347] width 377 height 118
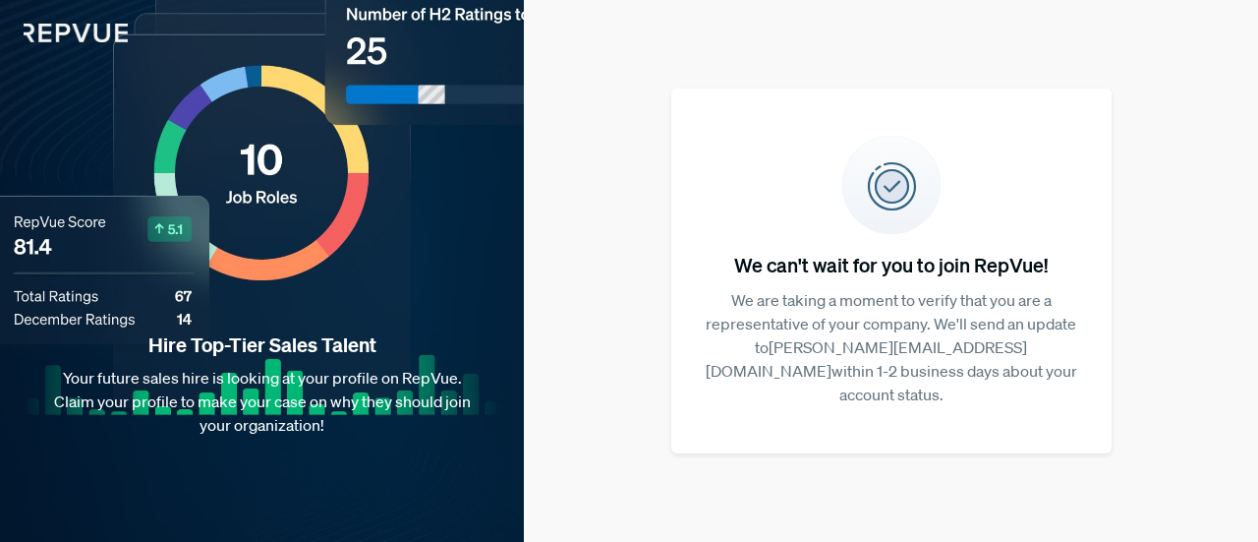
click at [921, 349] on p "We are taking a moment to verify that you are a representative of your company.…" at bounding box center [891, 347] width 377 height 118
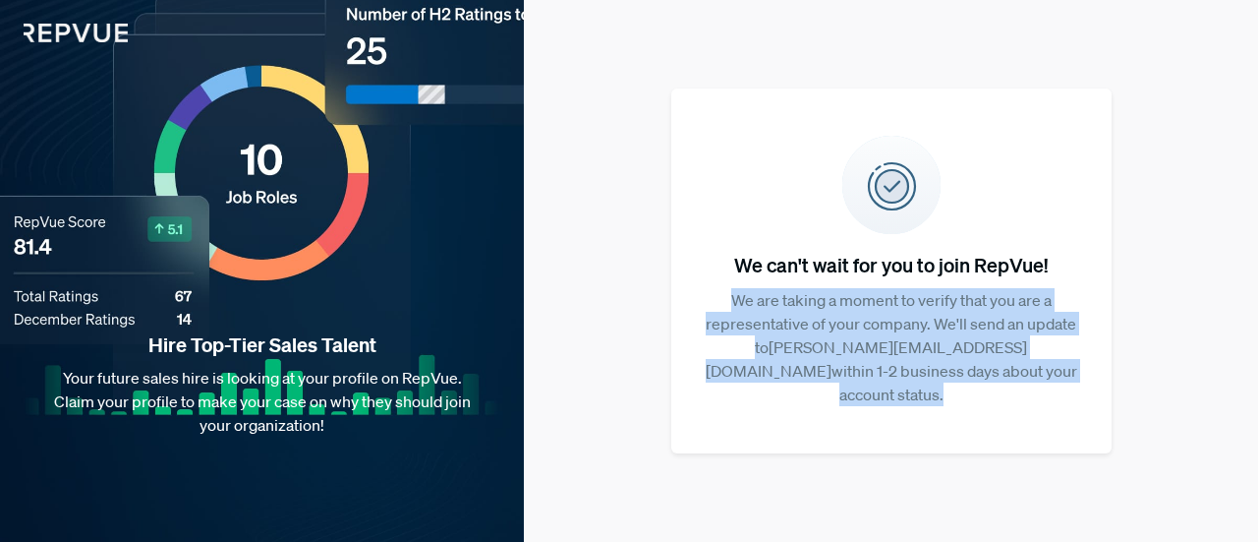
click at [921, 349] on p "We are taking a moment to verify that you are a representative of your company.…" at bounding box center [891, 347] width 377 height 118
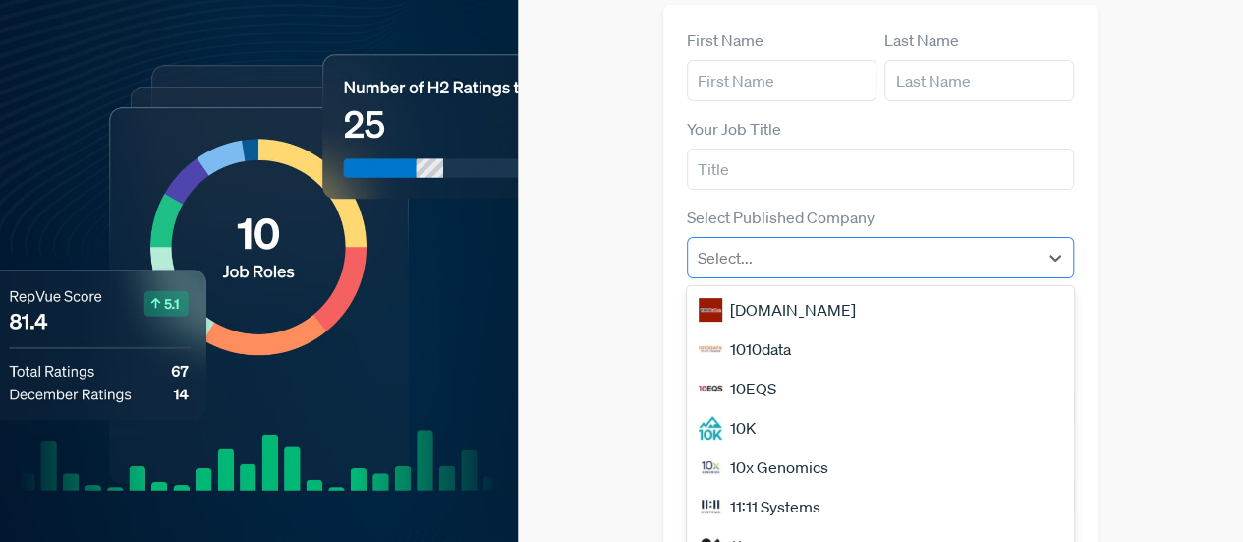
click at [861, 244] on div at bounding box center [863, 258] width 331 height 28
